Goal: Transaction & Acquisition: Book appointment/travel/reservation

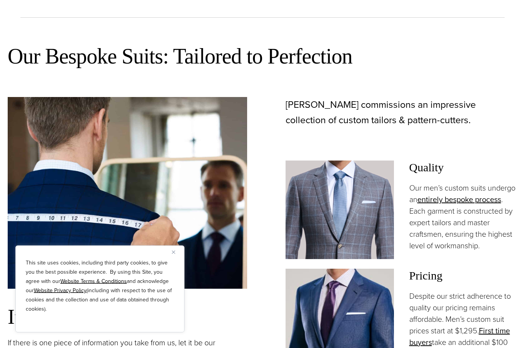
scroll to position [450, 0]
click at [175, 254] on img "Close" at bounding box center [173, 251] width 3 height 3
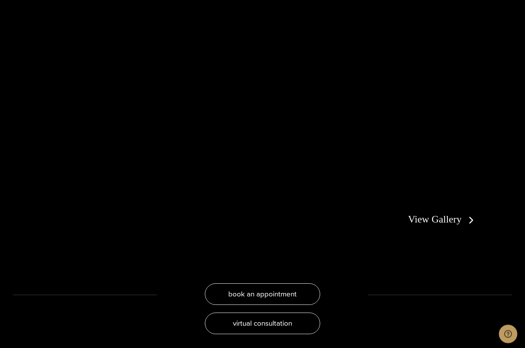
scroll to position [1425, 0]
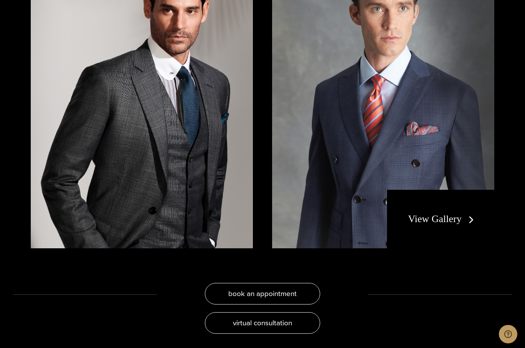
click at [450, 224] on link "View Gallery" at bounding box center [443, 218] width 69 height 11
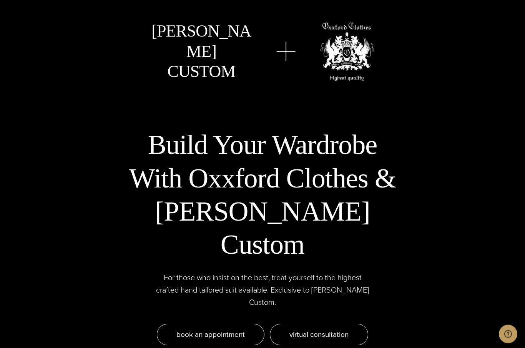
scroll to position [2385, 0]
click at [219, 328] on span "Book an appointment" at bounding box center [211, 333] width 68 height 11
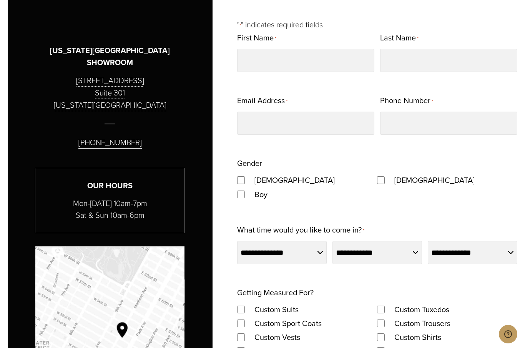
scroll to position [442, 0]
